Goal: Task Accomplishment & Management: Manage account settings

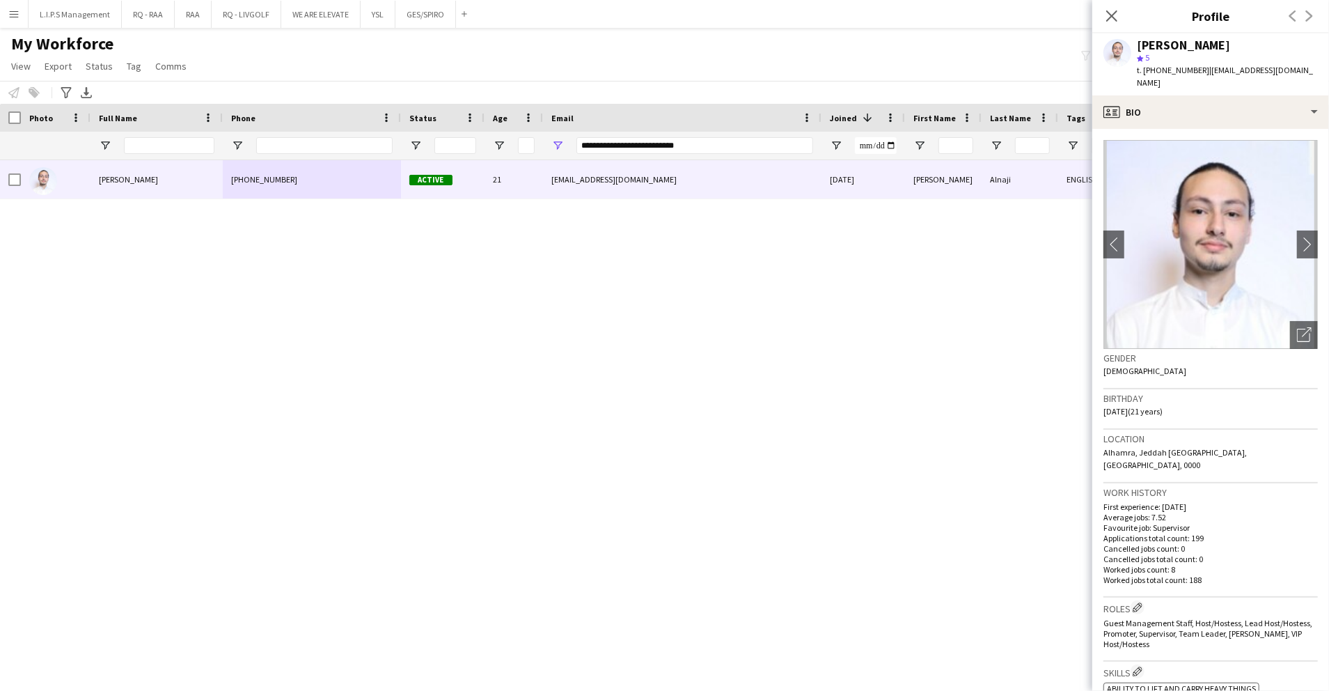
scroll to position [278, 0]
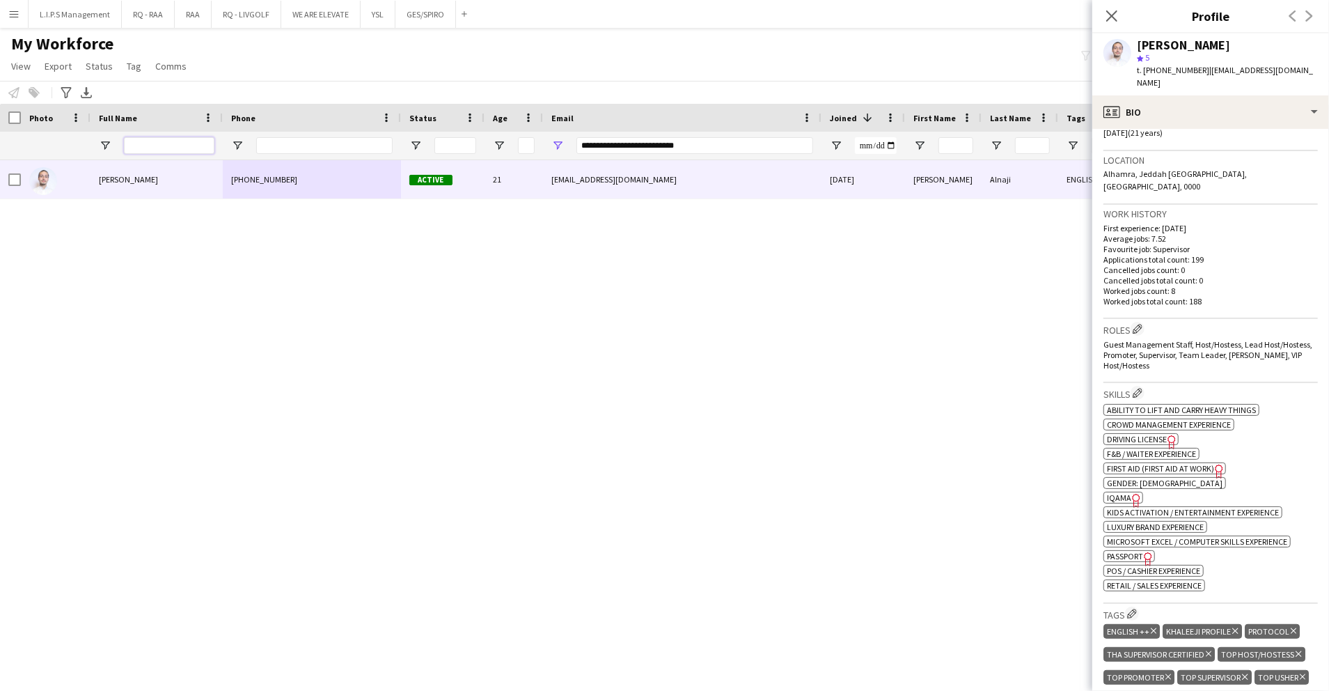
click at [192, 150] on input "Full Name Filter Input" at bounding box center [169, 145] width 90 height 17
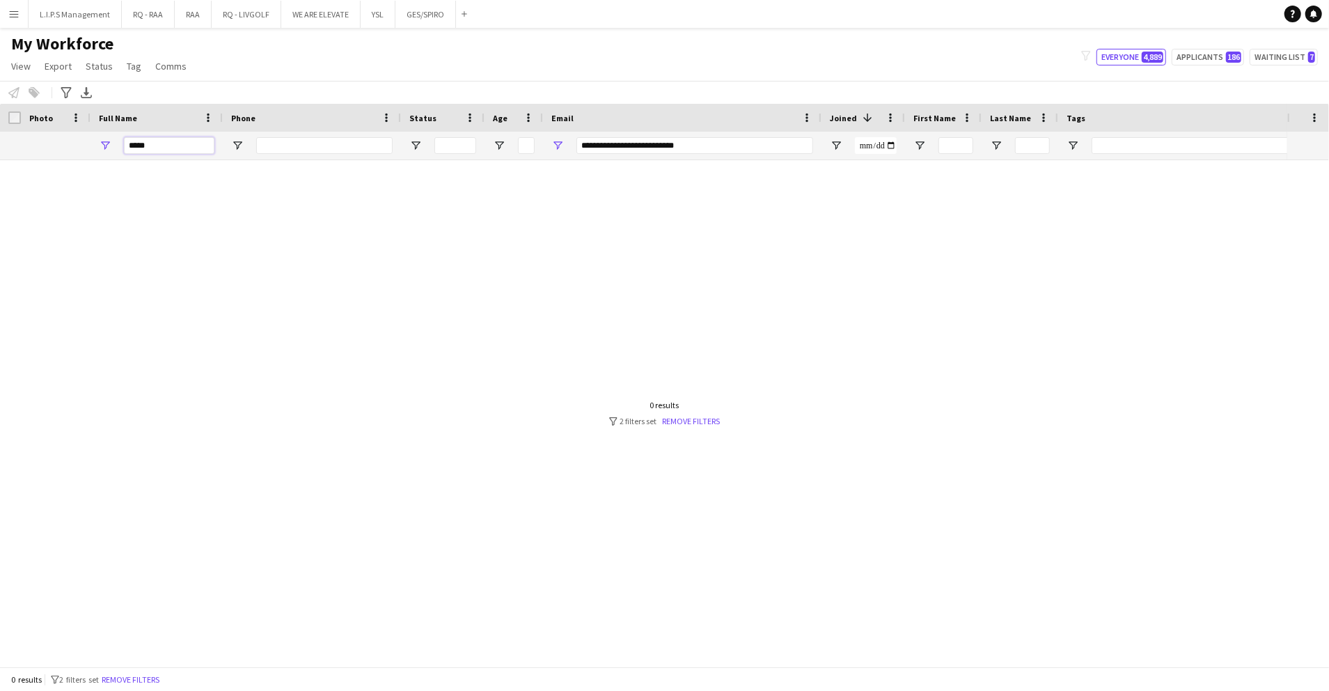
type input "*****"
drag, startPoint x: 691, startPoint y: 148, endPoint x: 461, endPoint y: 139, distance: 229.9
click at [466, 142] on div "*****" at bounding box center [969, 146] width 1939 height 28
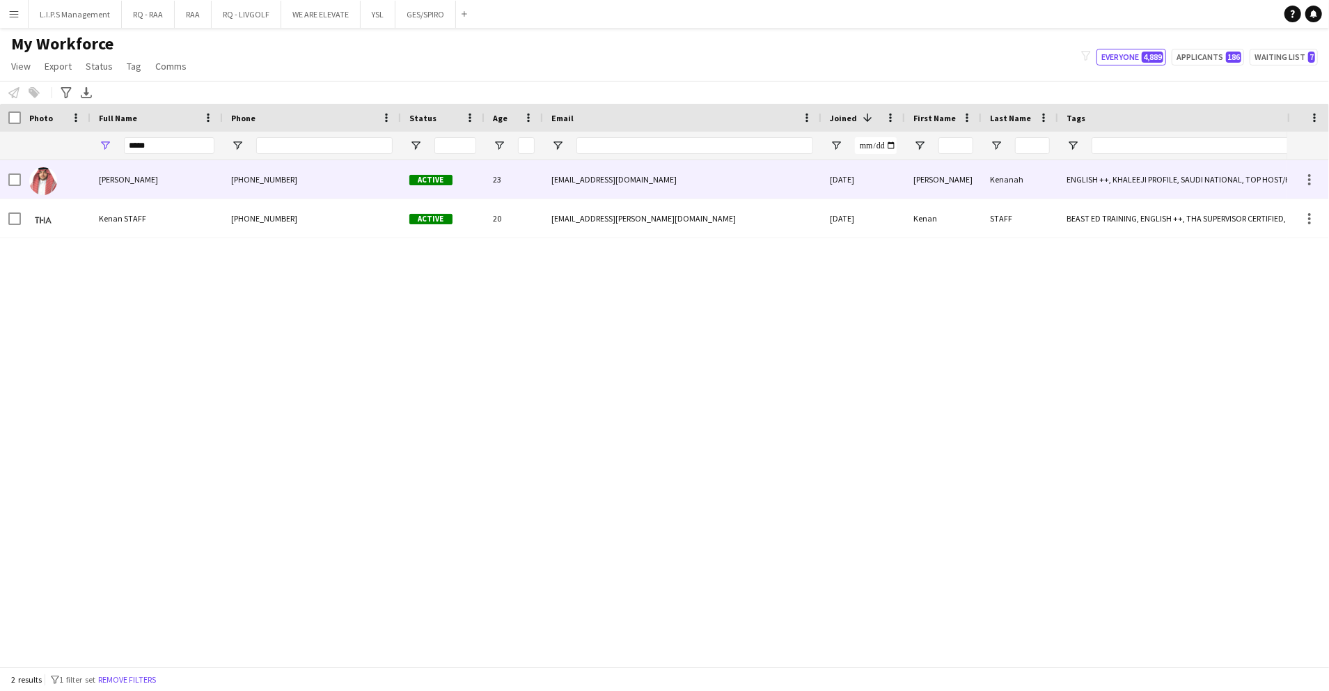
click at [267, 190] on div "[PHONE_NUMBER]" at bounding box center [312, 179] width 178 height 38
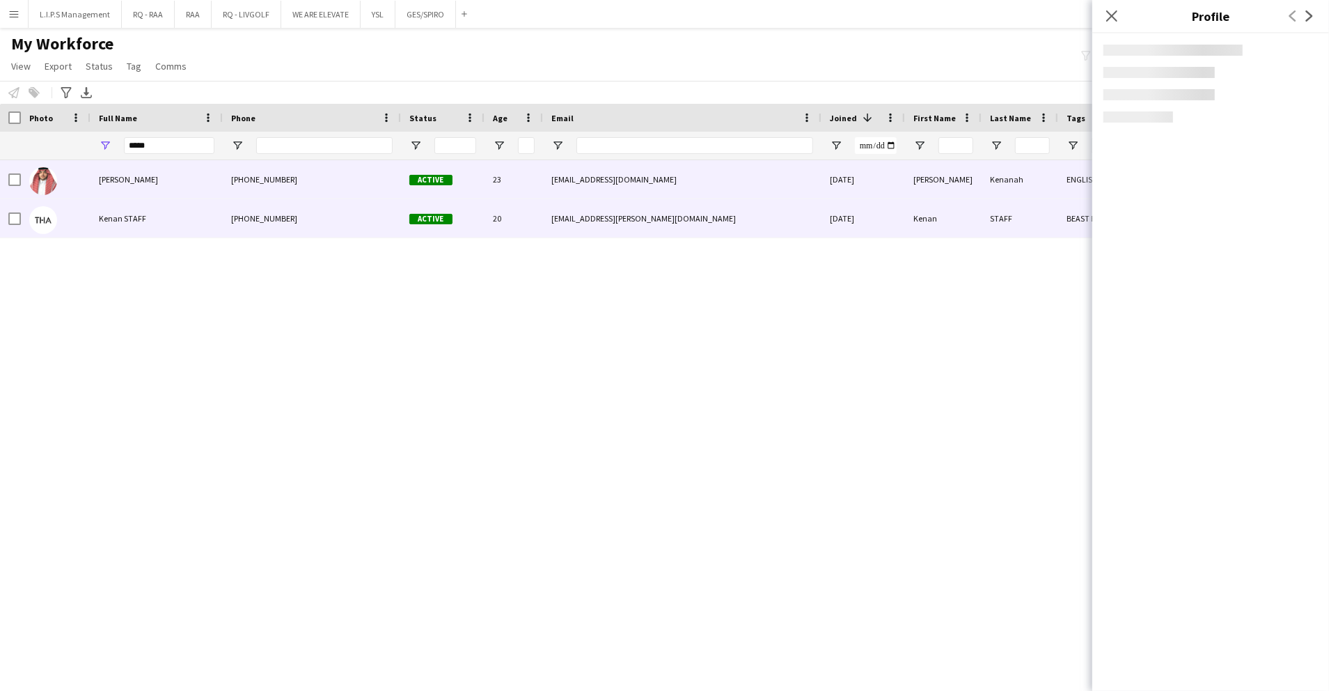
click at [285, 217] on div "[PHONE_NUMBER]" at bounding box center [312, 218] width 178 height 38
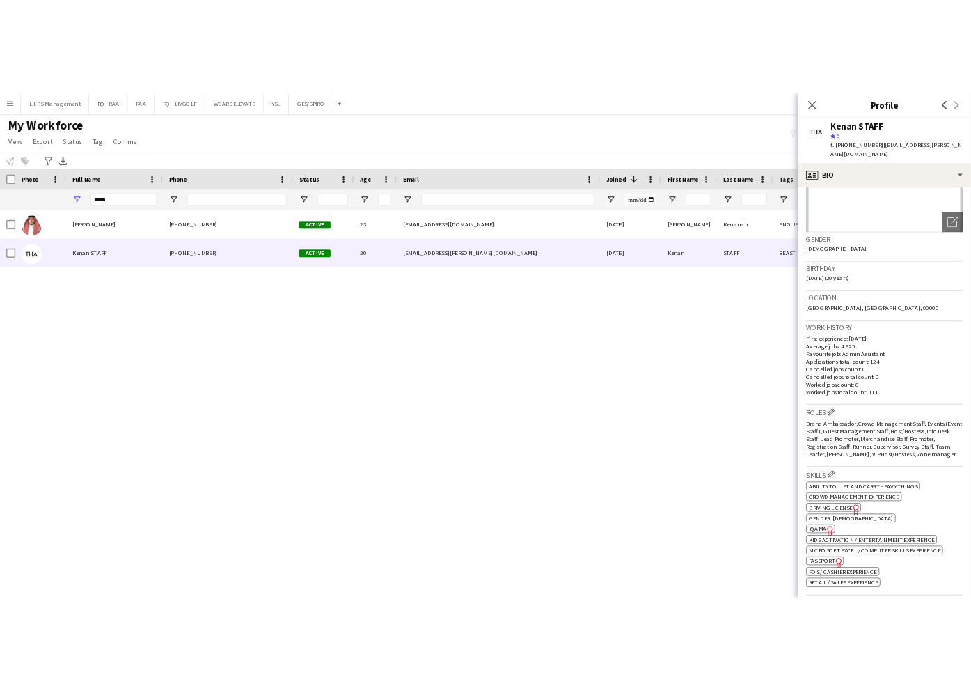
scroll to position [185, 0]
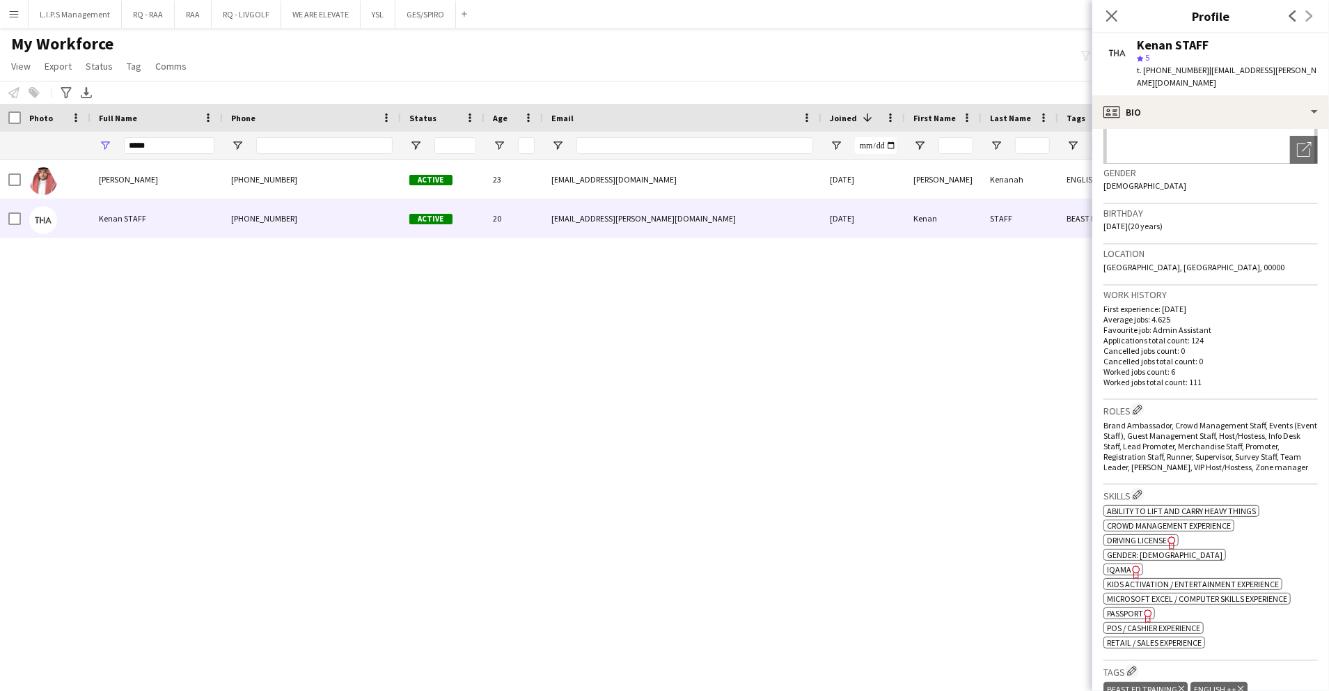
click at [1129, 565] on icon "Freelancer has uploaded a photo validation of skill. Click to see" at bounding box center [1136, 572] width 15 height 15
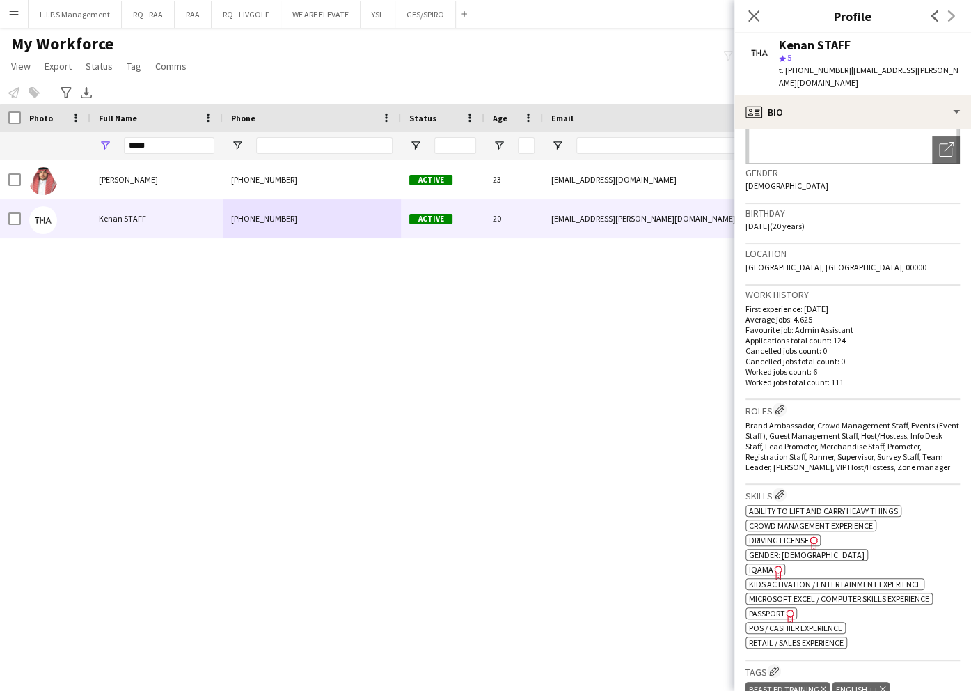
scroll to position [0, 0]
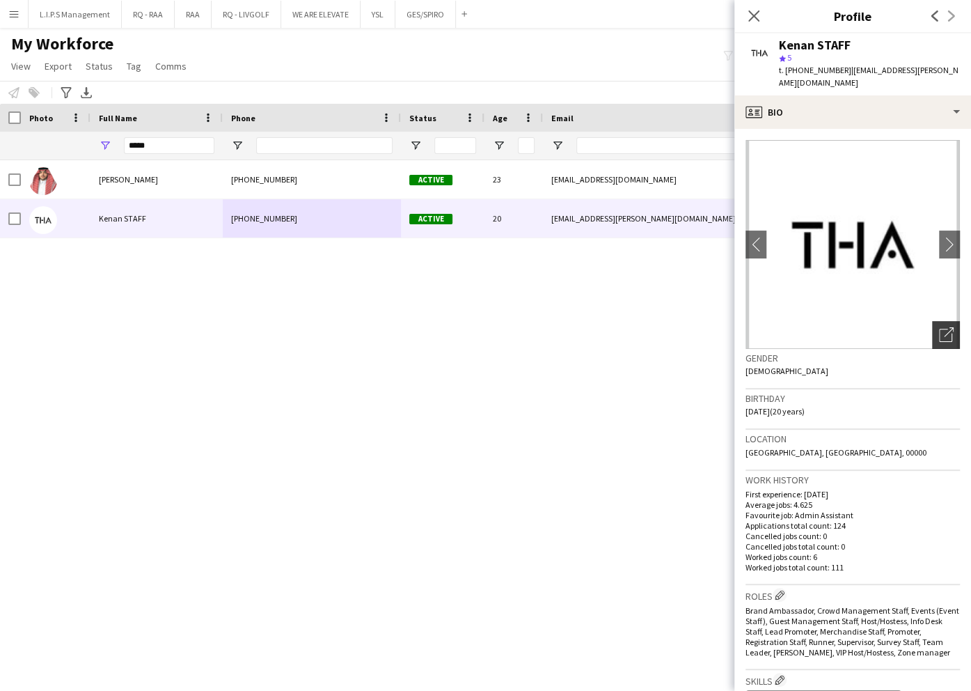
click at [939, 327] on icon "Open photos pop-in" at bounding box center [946, 334] width 15 height 15
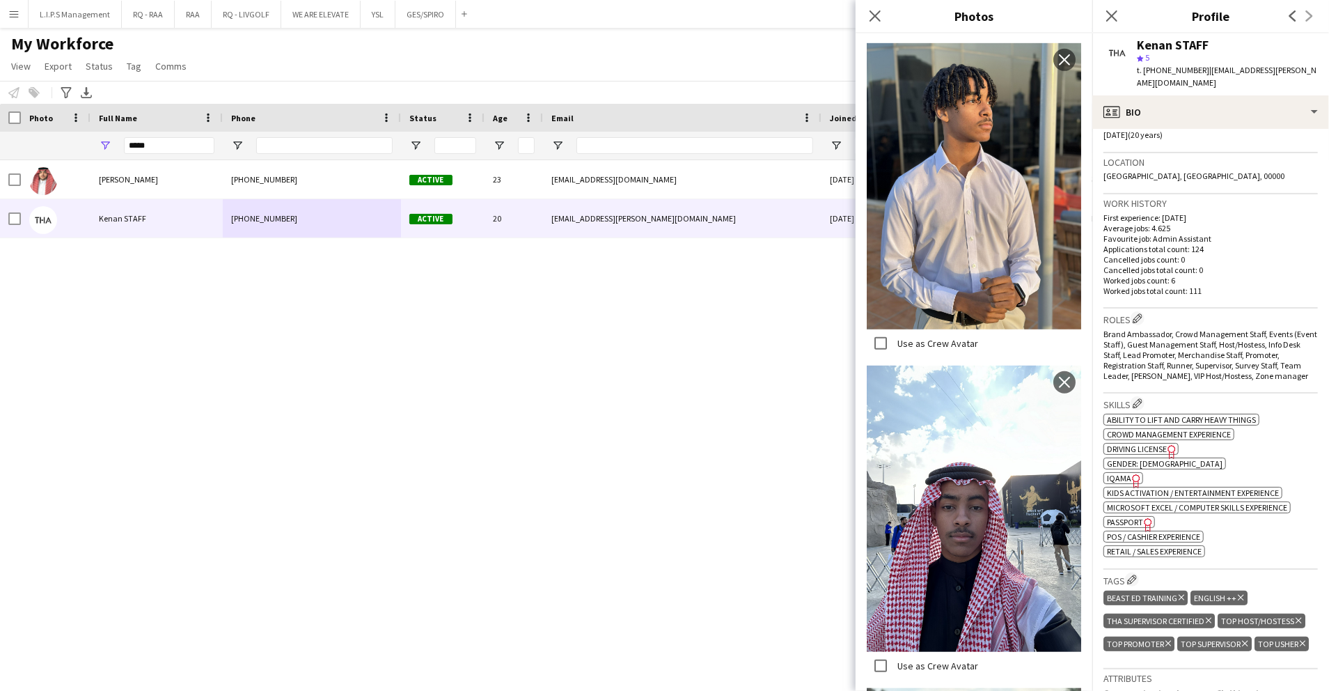
scroll to position [371, 0]
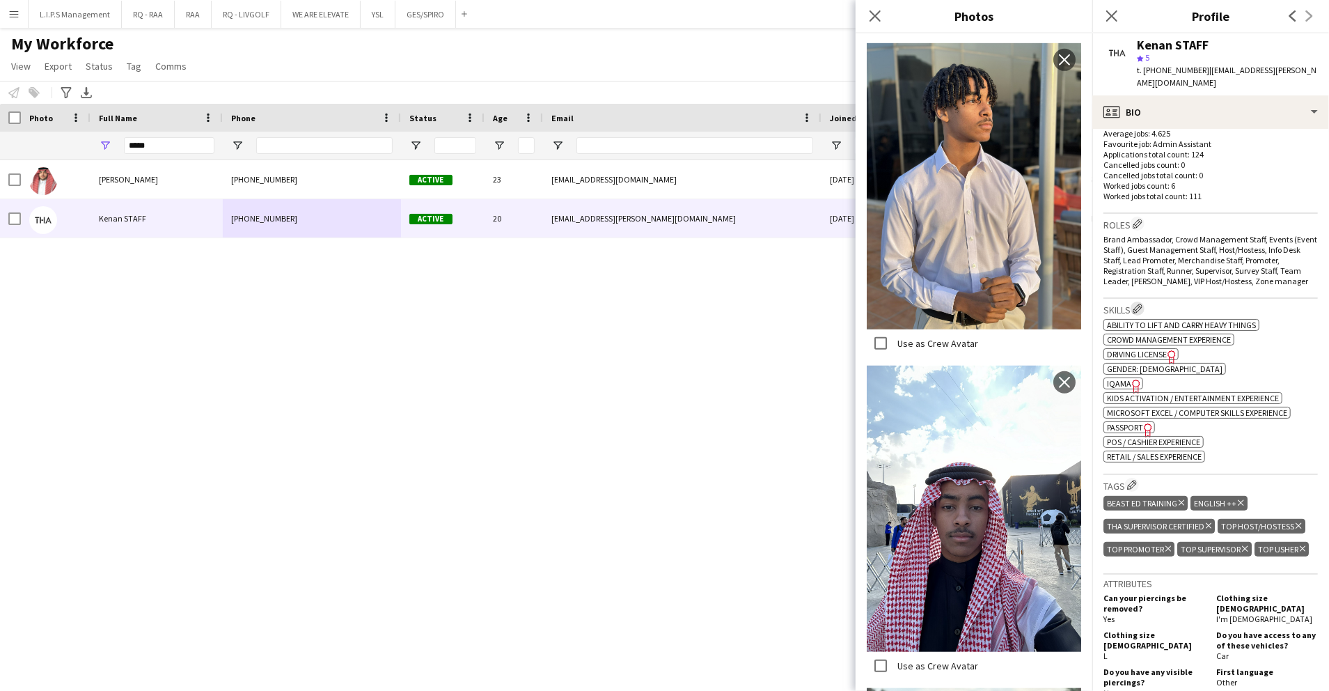
click at [1136, 303] on app-icon "Edit crew company skills" at bounding box center [1138, 308] width 10 height 10
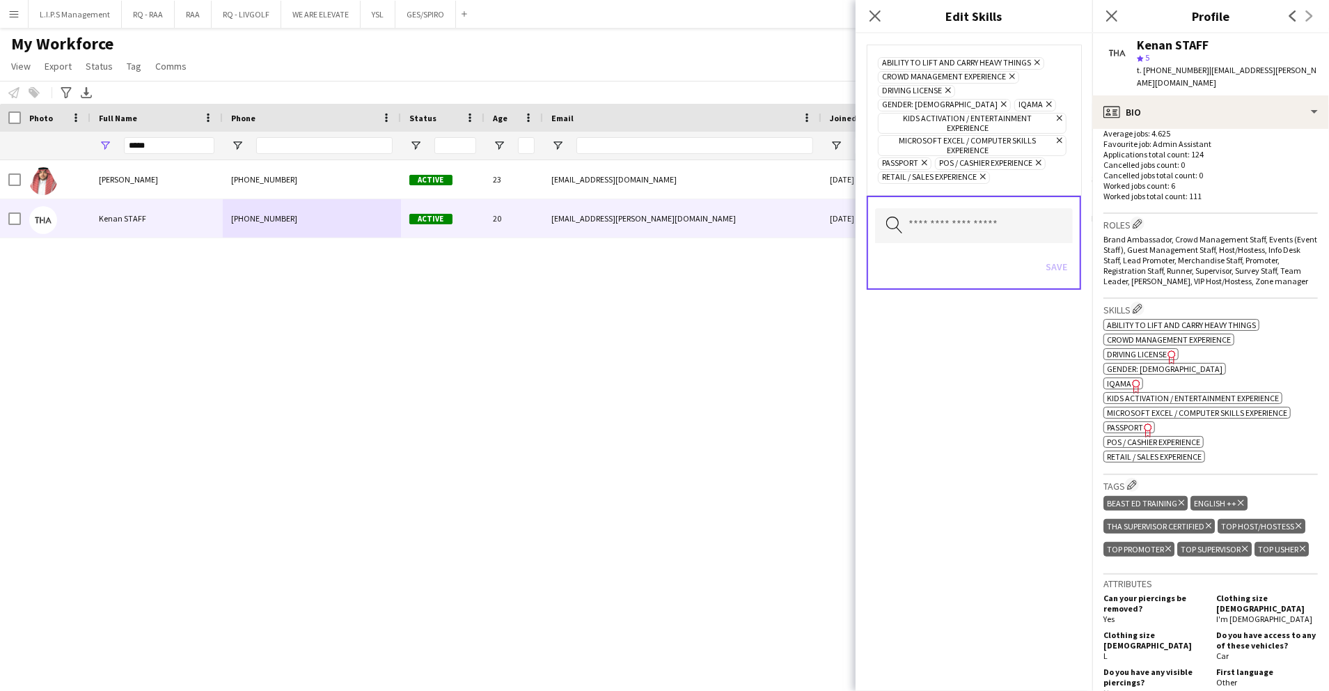
click at [1043, 104] on icon "Remove" at bounding box center [1047, 104] width 9 height 9
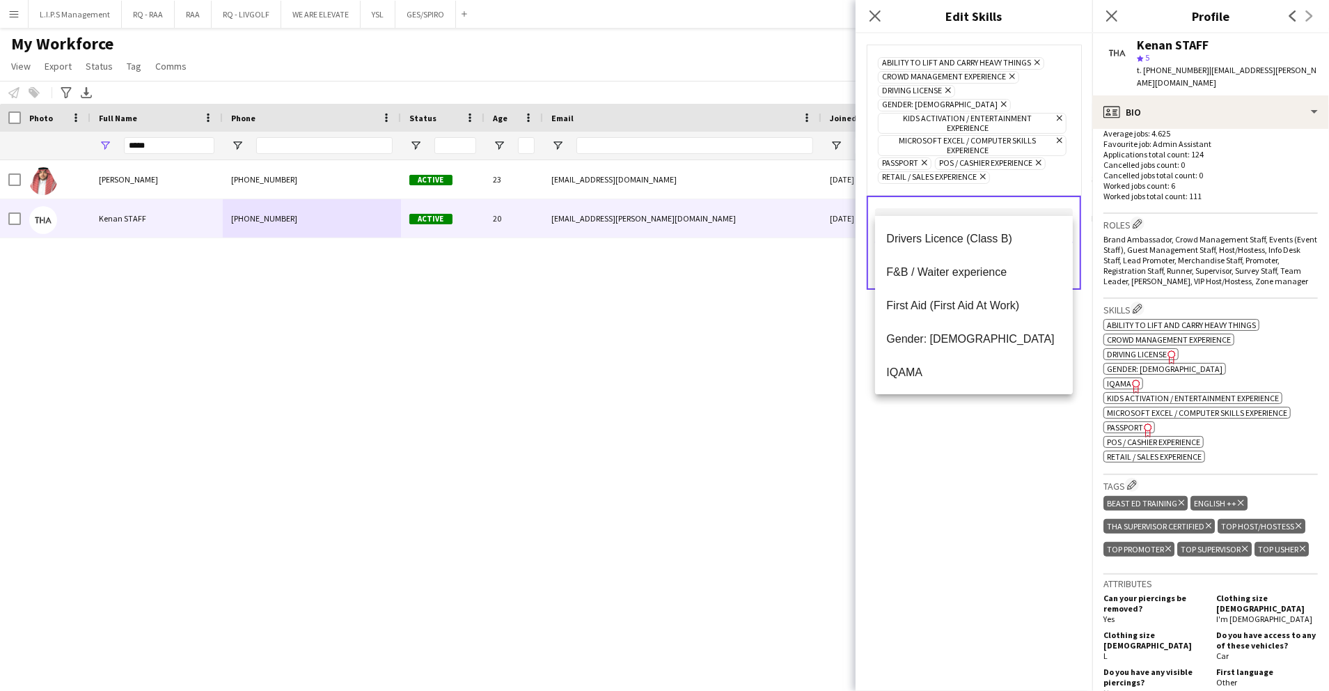
click at [955, 208] on input "text" at bounding box center [974, 225] width 198 height 35
drag, startPoint x: 970, startPoint y: 438, endPoint x: 1077, endPoint y: 258, distance: 209.1
click at [972, 432] on div "Ability to lift and carry heavy things Remove Crowd management experience Remov…" at bounding box center [973, 361] width 237 height 657
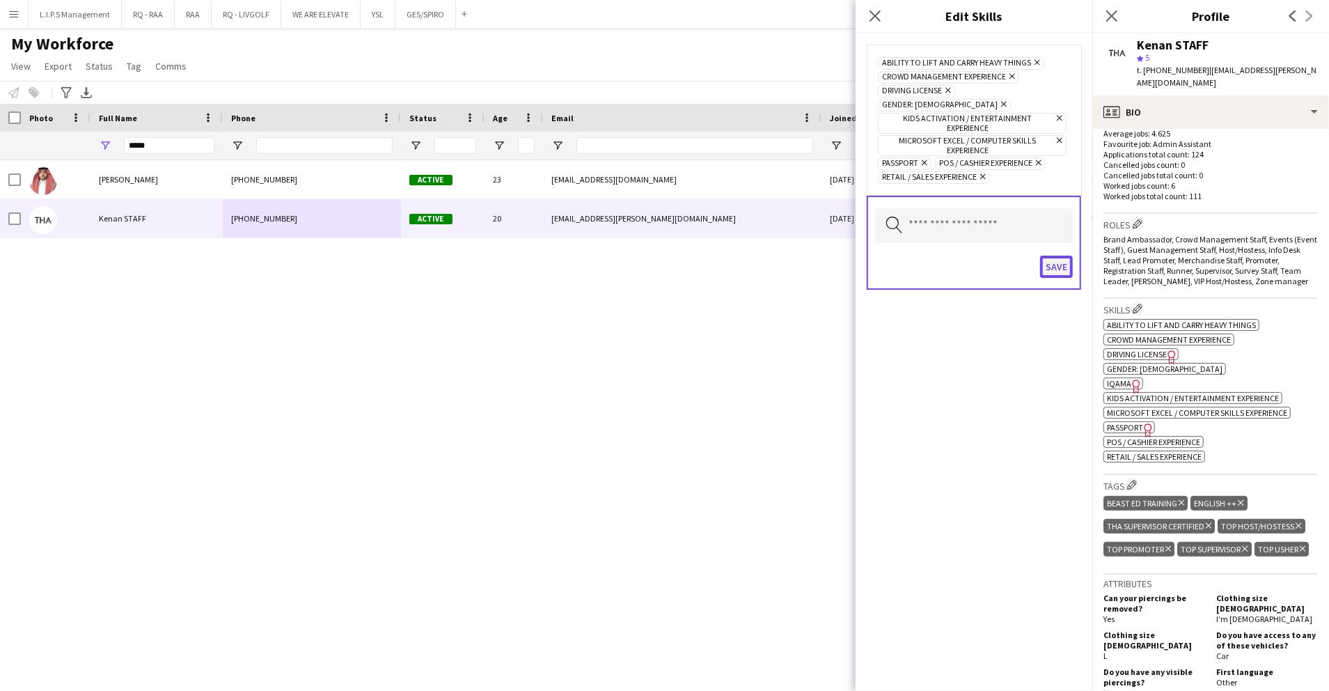
click at [1060, 255] on button "Save" at bounding box center [1056, 266] width 33 height 22
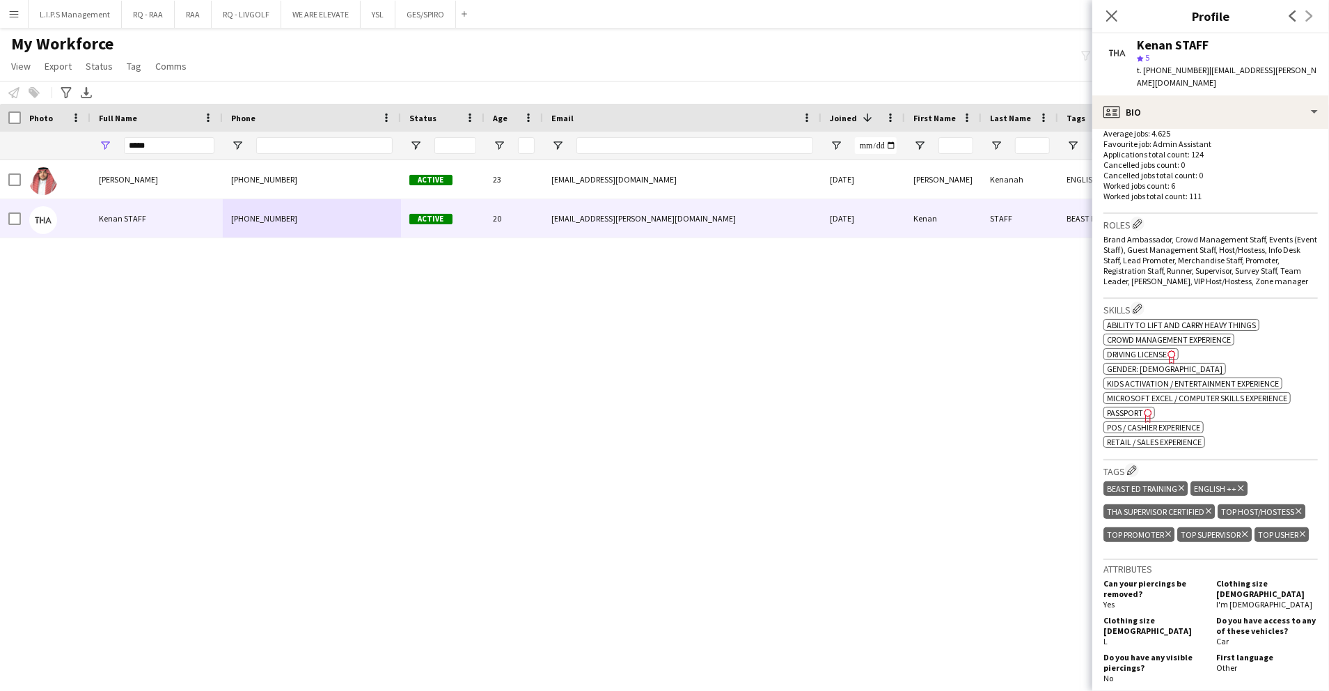
click at [1136, 301] on h3 "Skills Edit crew company skills" at bounding box center [1210, 308] width 214 height 15
click at [1140, 303] on app-icon "Edit crew company skills" at bounding box center [1138, 308] width 10 height 10
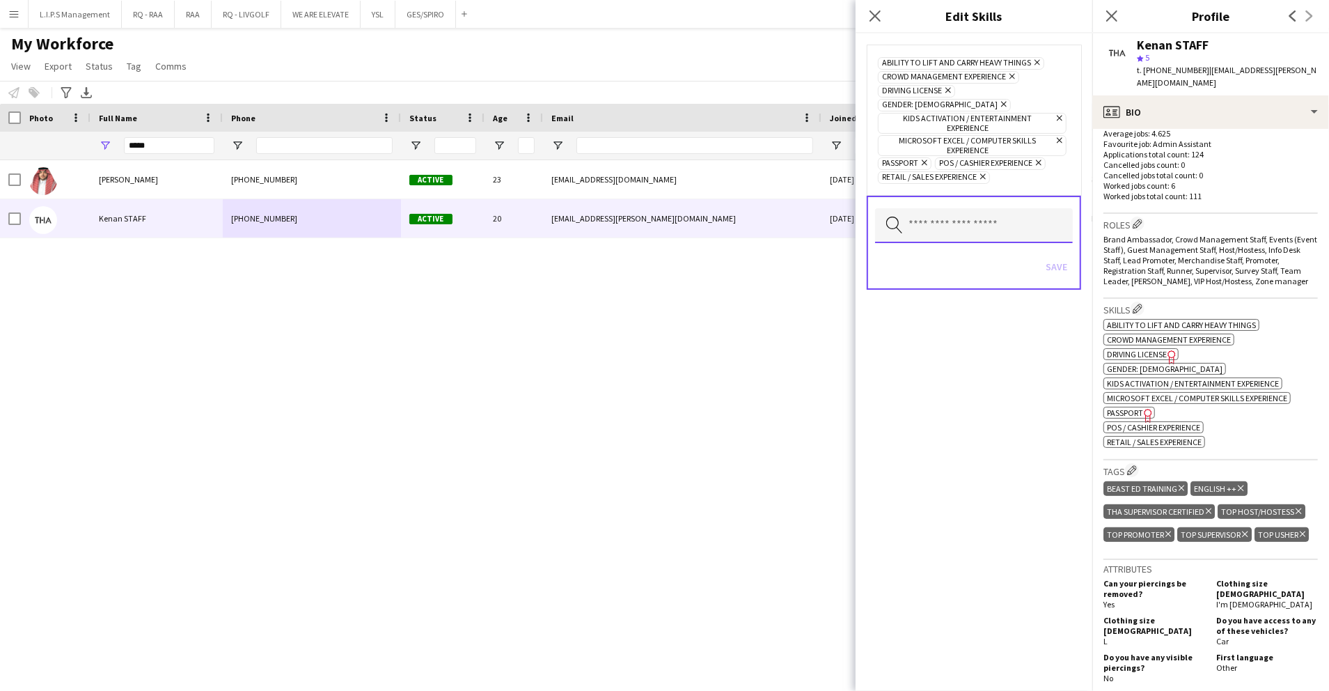
click at [994, 209] on input "text" at bounding box center [974, 225] width 198 height 35
type input "**"
click at [977, 223] on mat-option "IQAMA" at bounding box center [974, 237] width 198 height 33
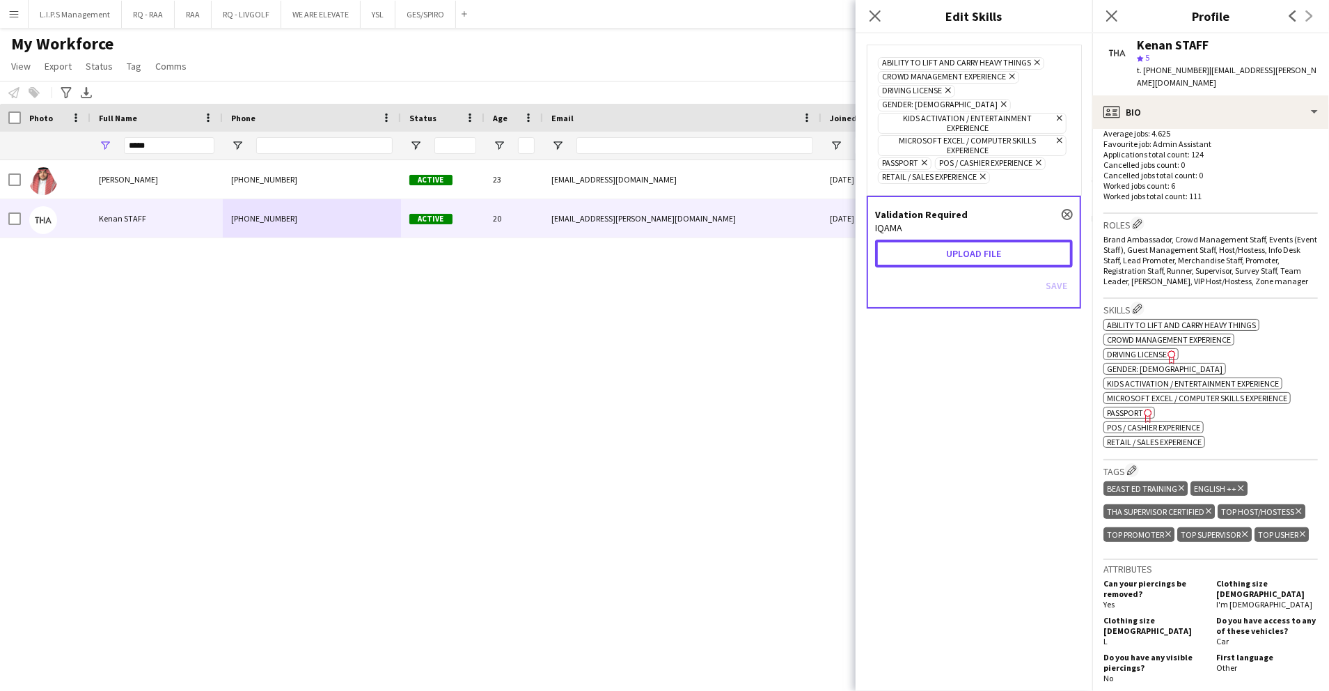
click at [976, 239] on button "Upload file" at bounding box center [974, 253] width 198 height 28
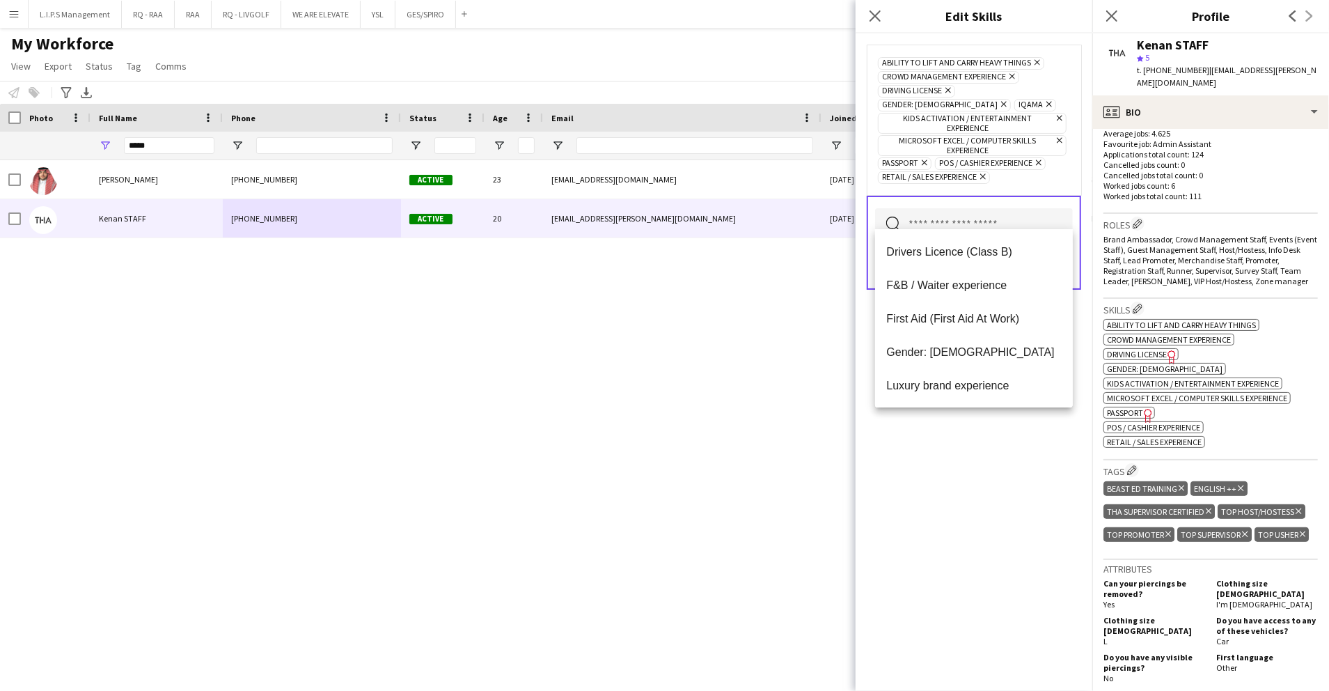
drag, startPoint x: 1004, startPoint y: 478, endPoint x: 1071, endPoint y: 305, distance: 185.1
click at [1007, 471] on div "Ability to lift and carry heavy things Remove Crowd management experience Remov…" at bounding box center [973, 361] width 237 height 657
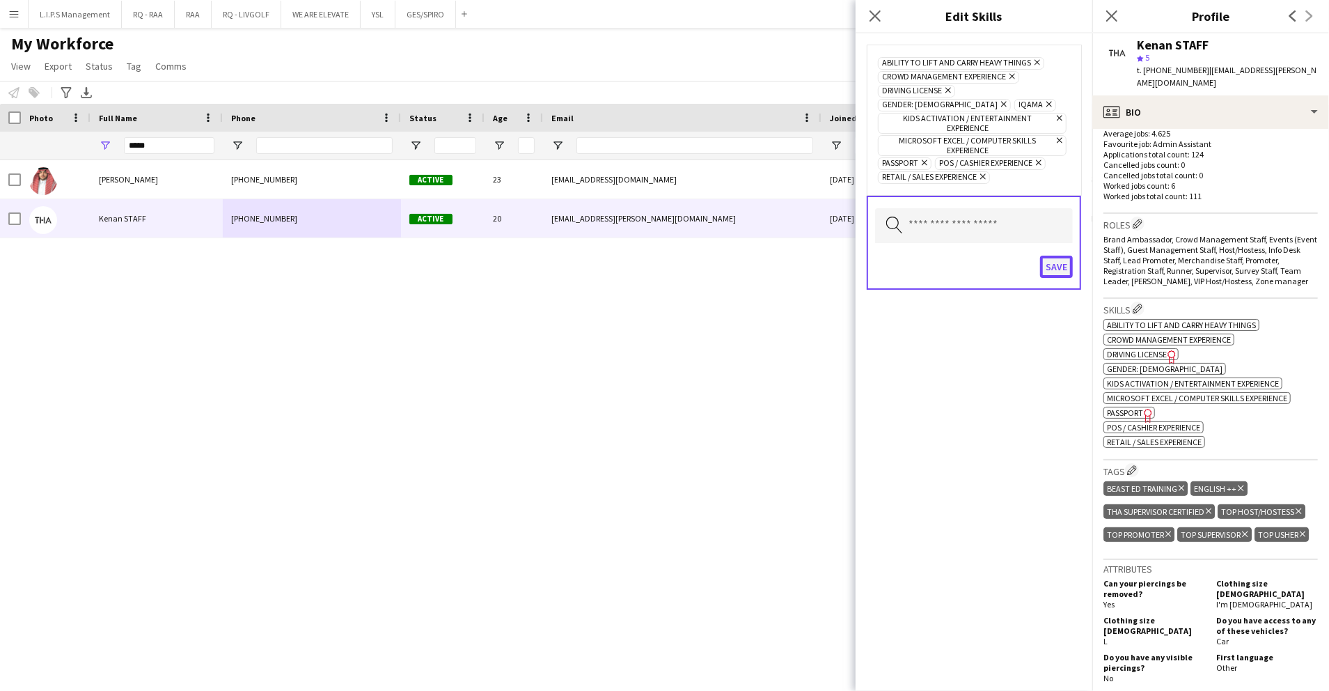
click at [1064, 255] on button "Save" at bounding box center [1056, 266] width 33 height 22
